Goal: Navigation & Orientation: Find specific page/section

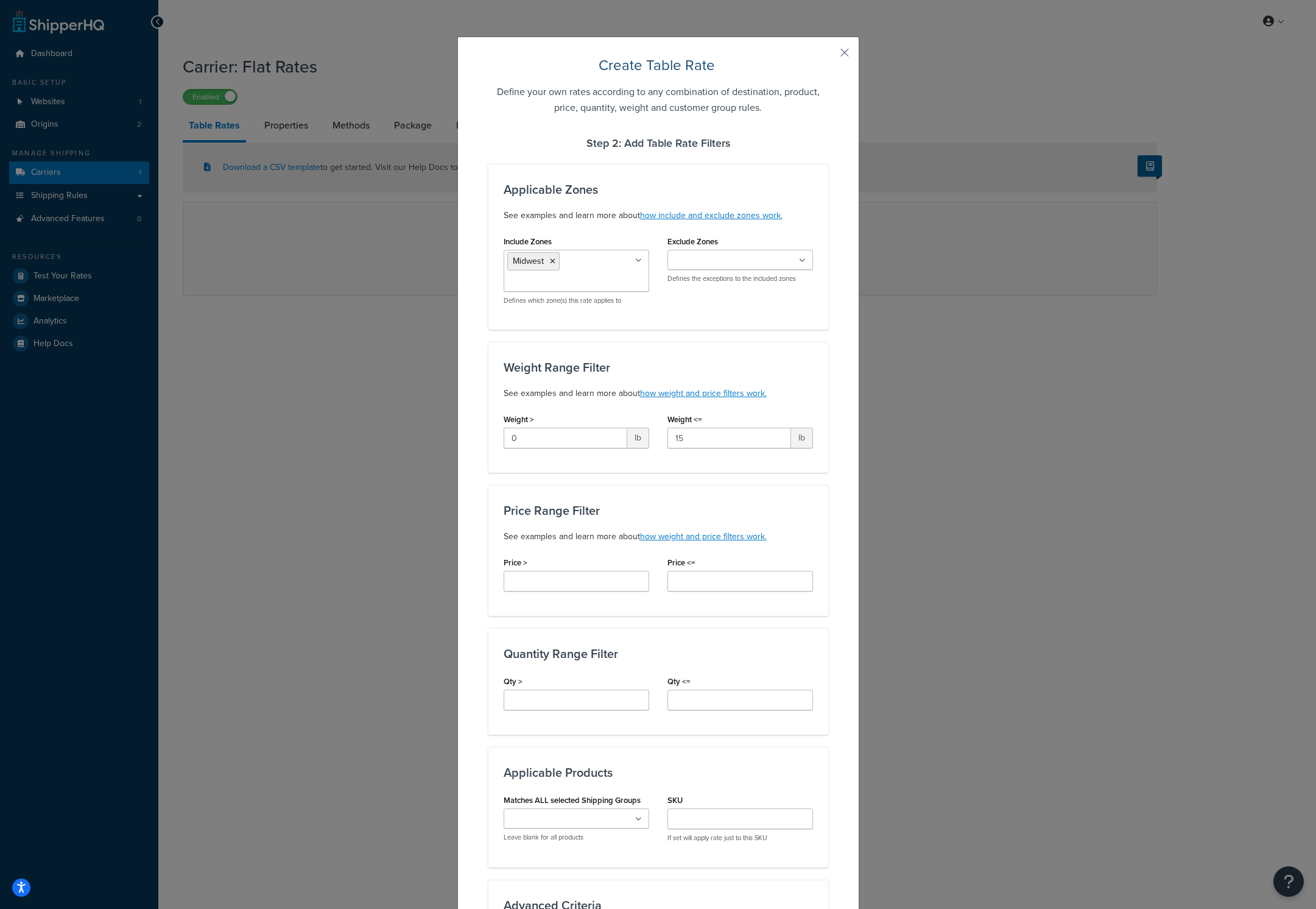
scroll to position [284, 0]
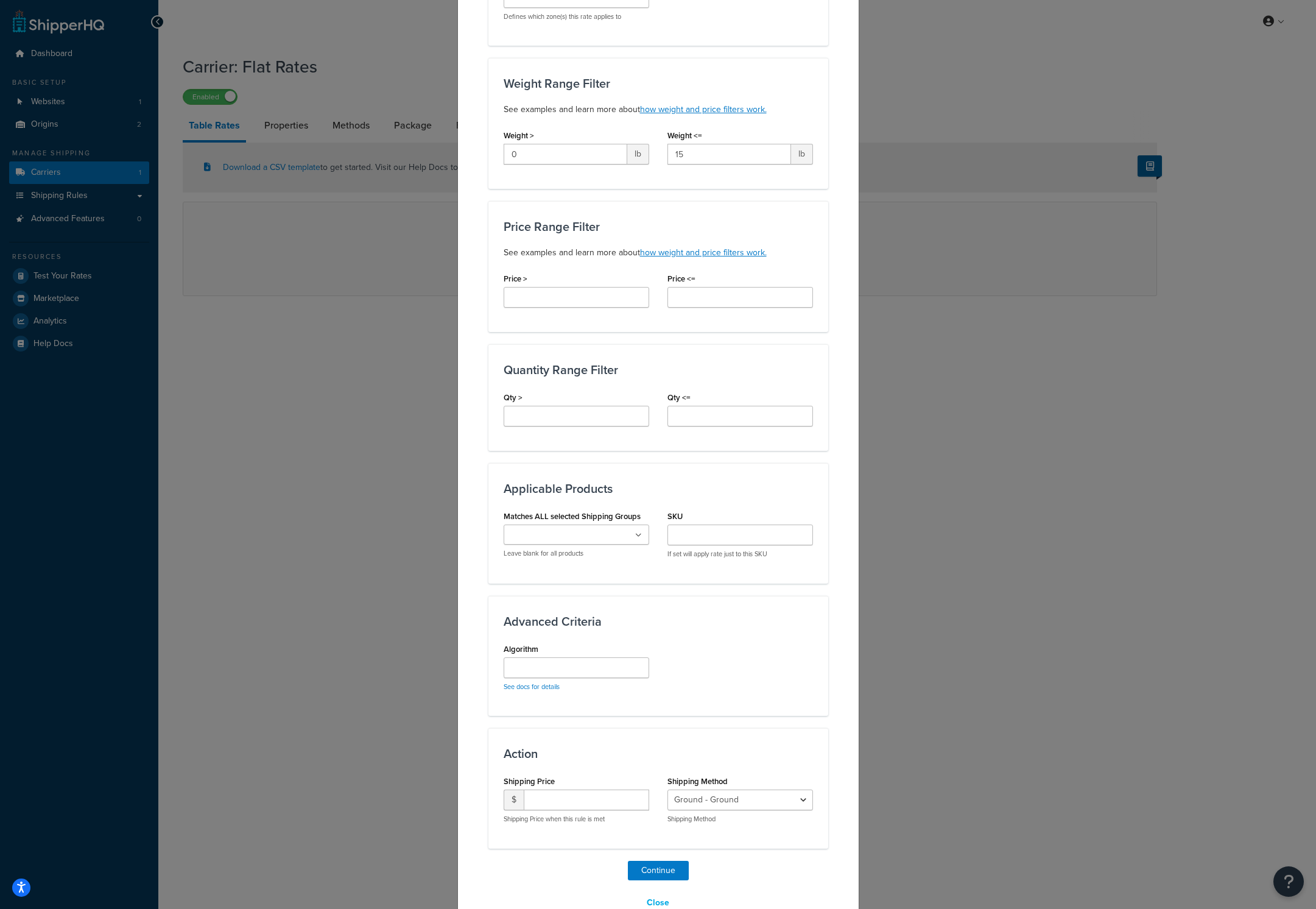
click at [974, 448] on div "Create Table Rate Define your own rates according to any combination of destina…" at bounding box center [658, 454] width 1316 height 909
click at [651, 899] on button "Close" at bounding box center [658, 903] width 38 height 21
click at [653, 900] on button "Close" at bounding box center [658, 903] width 38 height 21
click at [660, 895] on button "Close" at bounding box center [658, 903] width 38 height 21
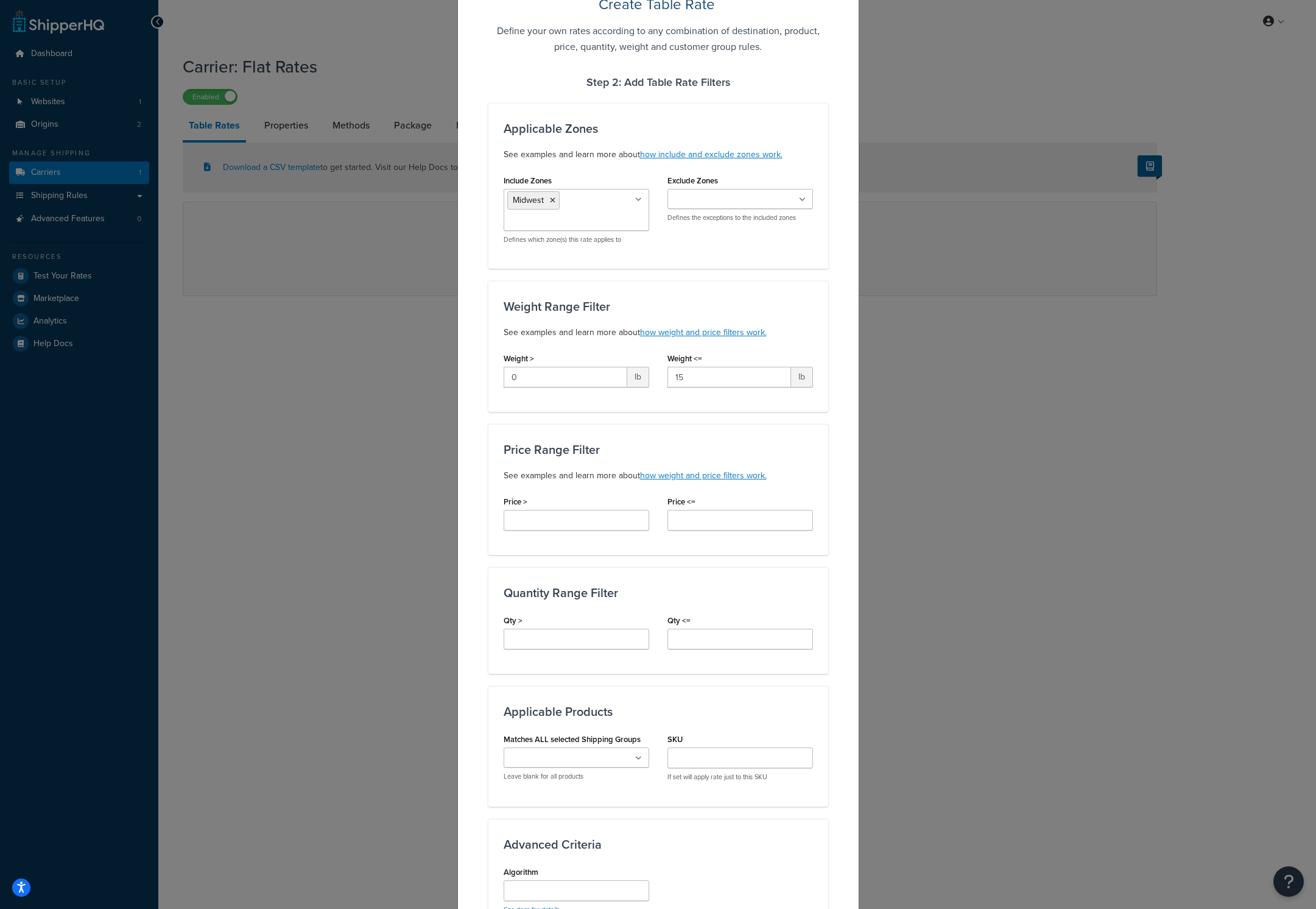
scroll to position [0, 0]
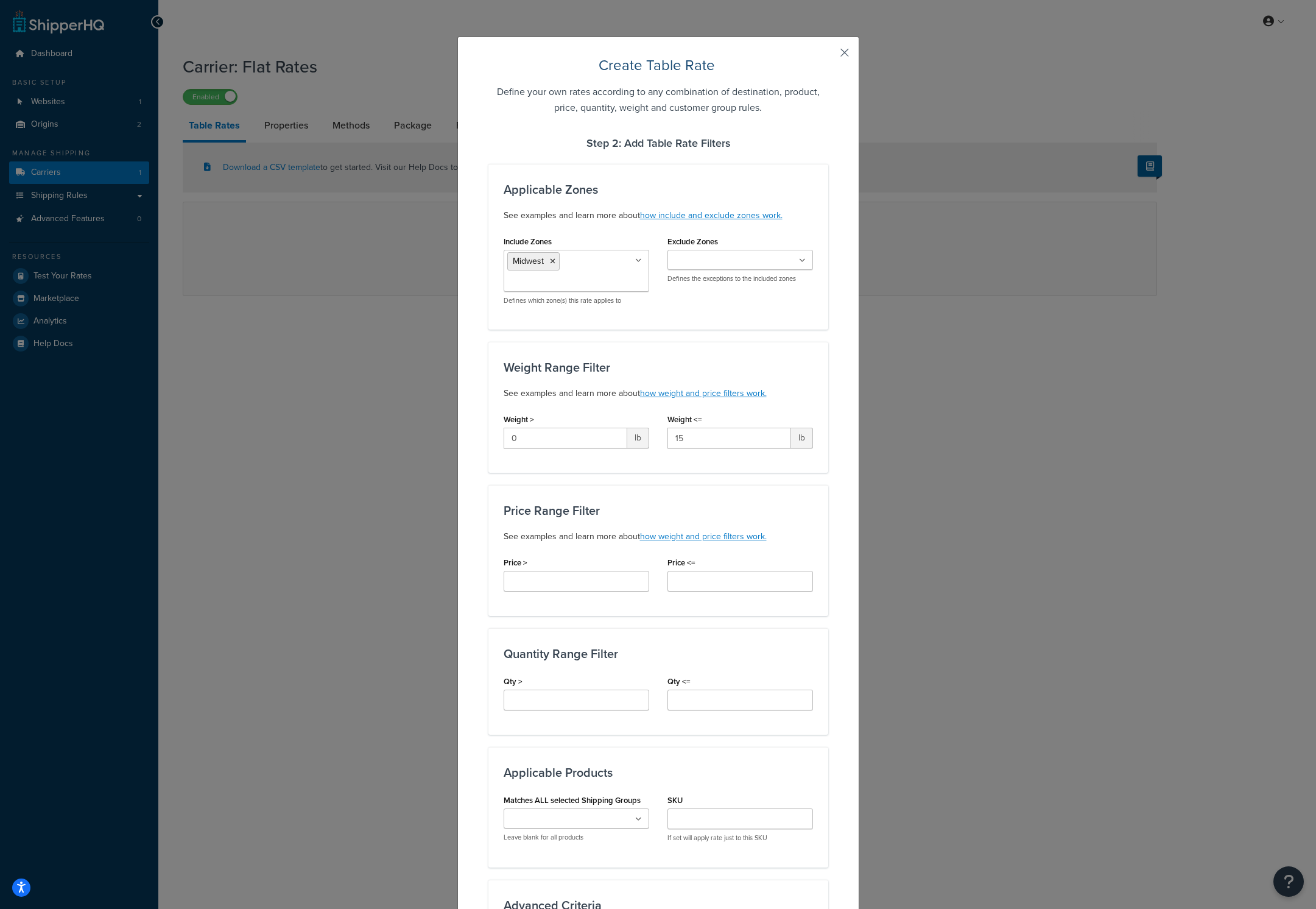
click at [828, 55] on button "button" at bounding box center [826, 57] width 3 height 3
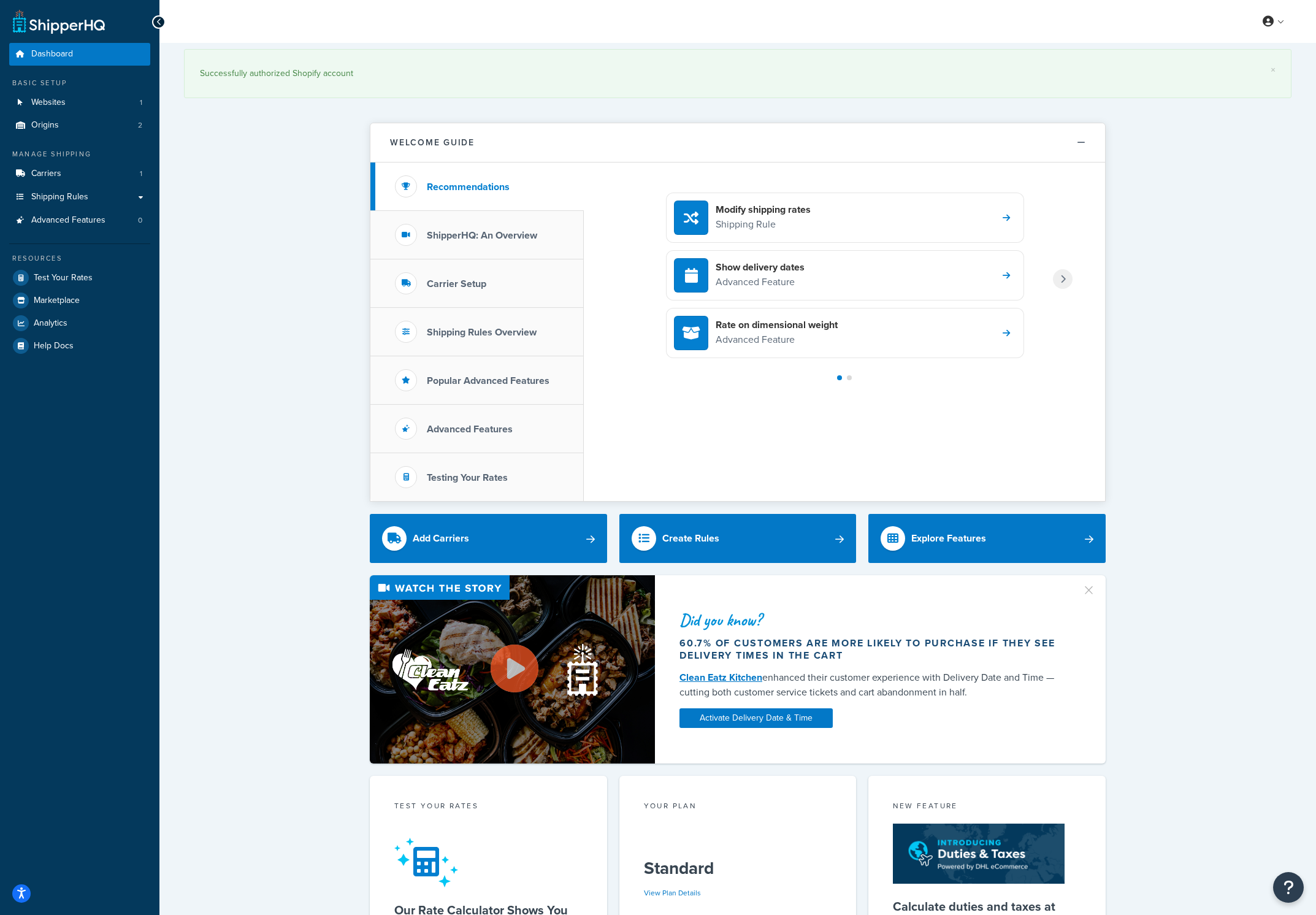
click at [325, 163] on div "× Successfully authorized Shopify account Welcome Guide Recommendations Shipper…" at bounding box center [738, 703] width 1157 height 1322
click at [58, 126] on link "Origins 2" at bounding box center [79, 125] width 141 height 23
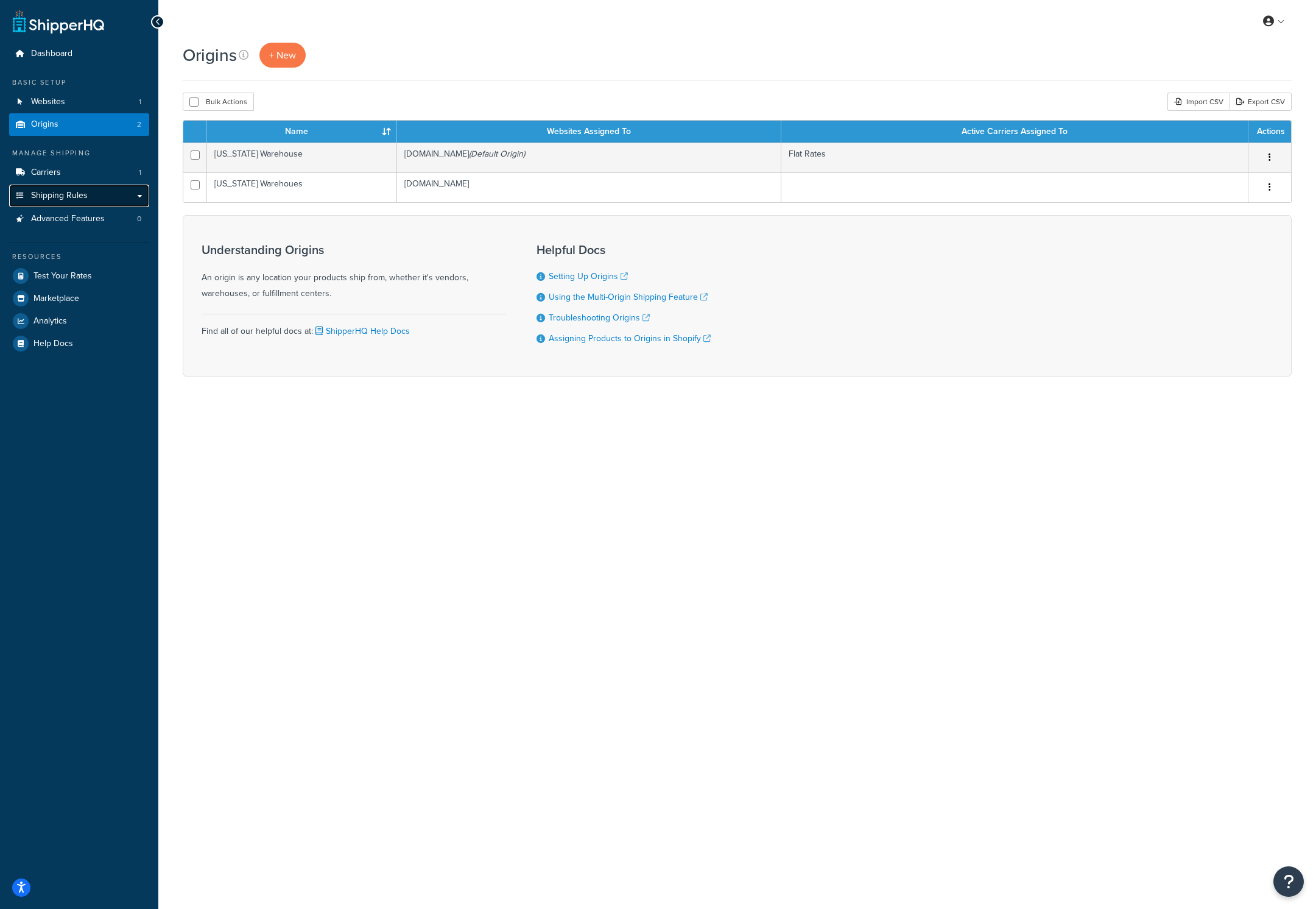
click at [55, 198] on span "Shipping Rules" at bounding box center [59, 195] width 57 height 10
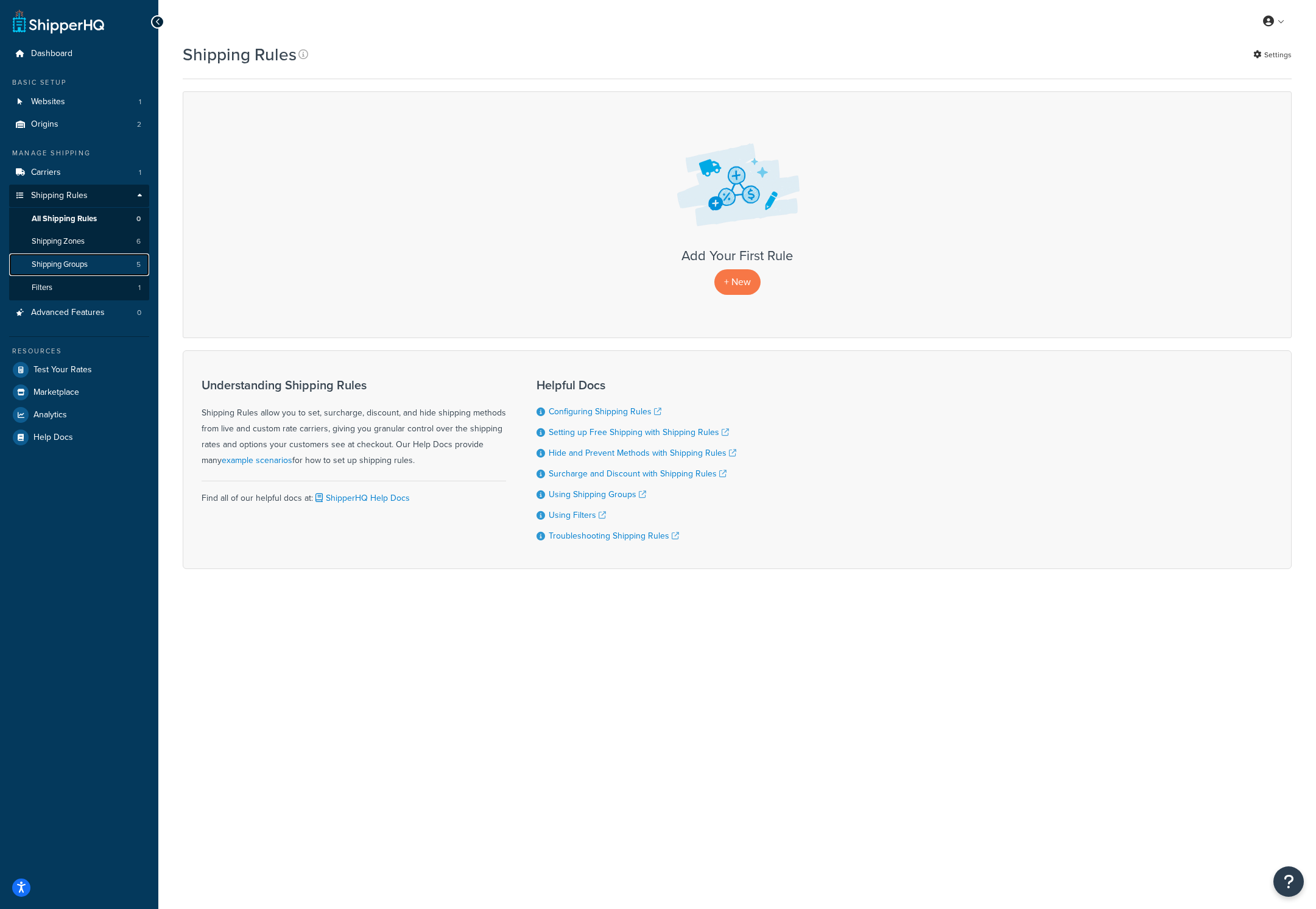
click at [67, 263] on span "Shipping Groups" at bounding box center [59, 264] width 56 height 10
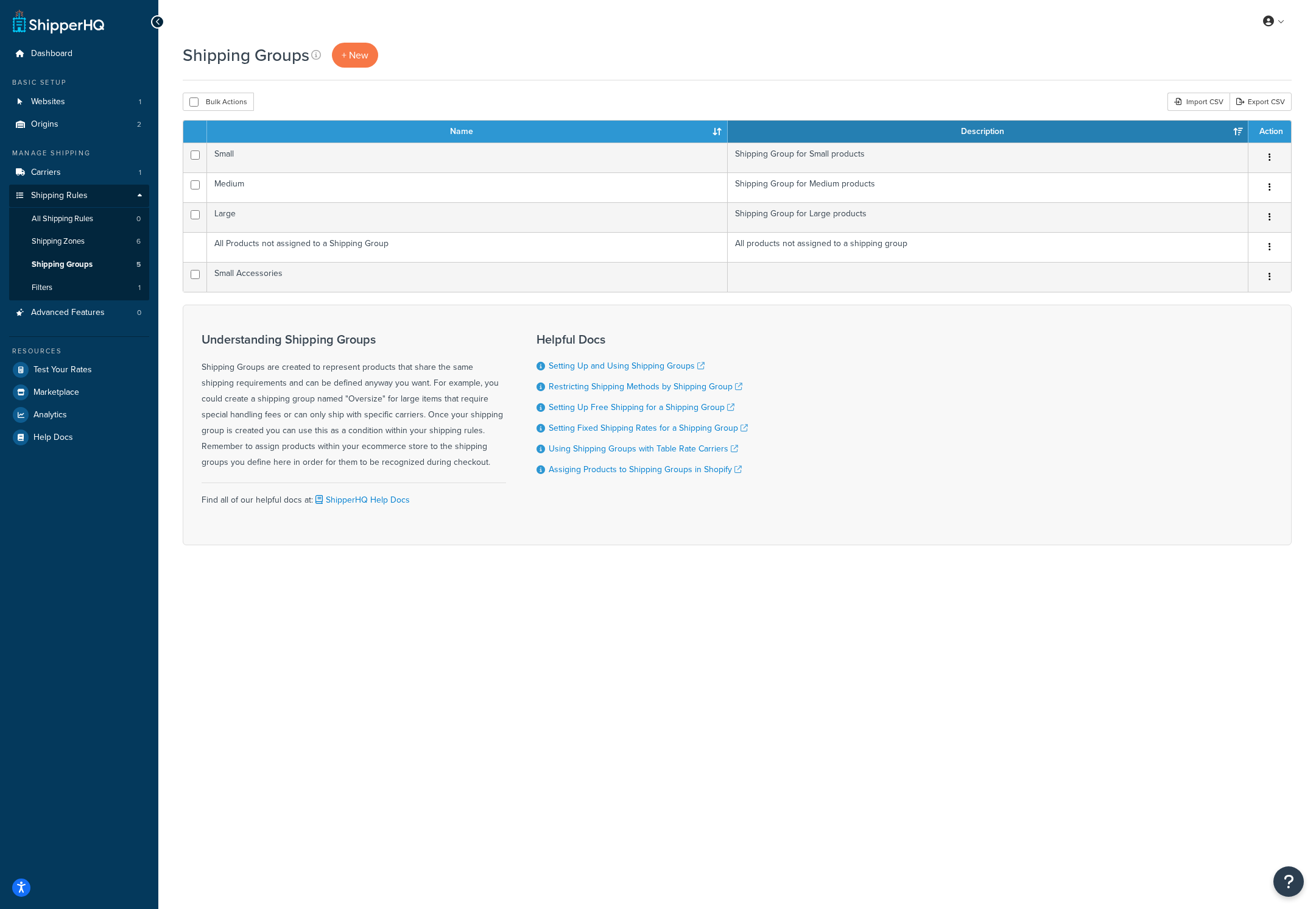
drag, startPoint x: 1070, startPoint y: 446, endPoint x: 1063, endPoint y: 440, distance: 9.2
click at [1070, 446] on div "Understanding Shipping Groups Shipping Groups are created to represent products…" at bounding box center [737, 425] width 1109 height 240
